Goal: Task Accomplishment & Management: Complete application form

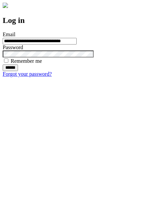
type input "**********"
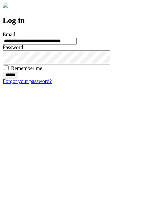
click at [18, 79] on input "******" at bounding box center [10, 75] width 15 height 7
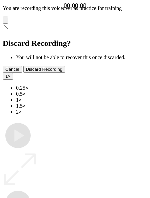
type input "**********"
